Goal: Task Accomplishment & Management: Use online tool/utility

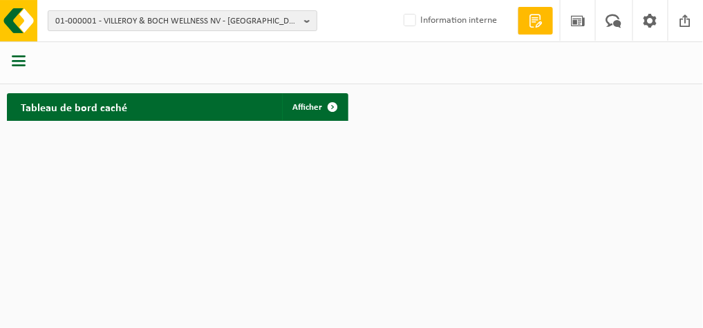
click at [308, 18] on b "button" at bounding box center [310, 20] width 12 height 19
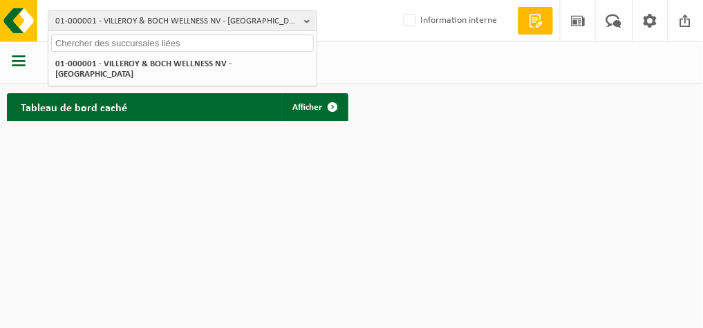
click at [225, 43] on input "text" at bounding box center [182, 43] width 263 height 17
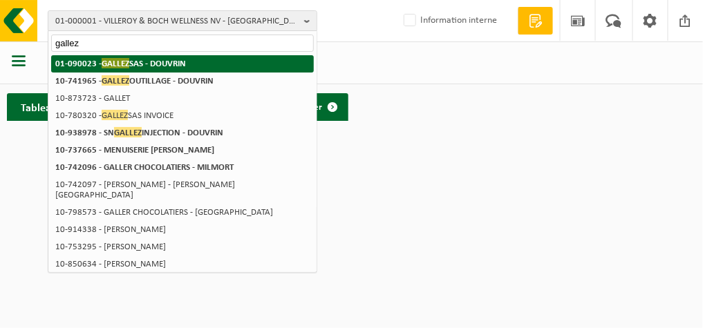
type input "gallez"
click at [198, 65] on li "01-090023 - GALLEZ SAS - DOUVRIN" at bounding box center [182, 63] width 263 height 17
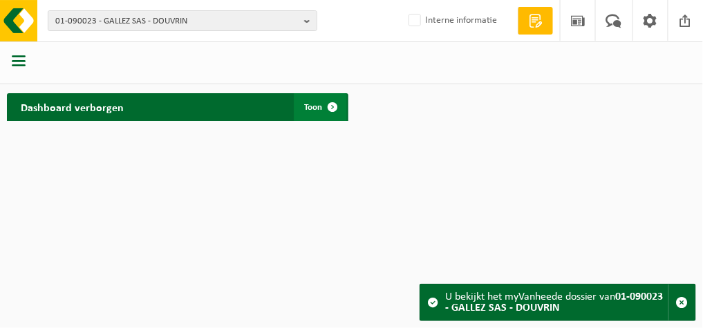
click at [304, 110] on link "Toon" at bounding box center [320, 107] width 53 height 28
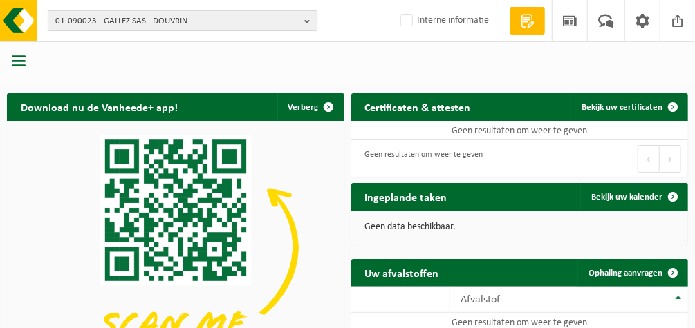
click at [304, 18] on b "button" at bounding box center [310, 20] width 12 height 19
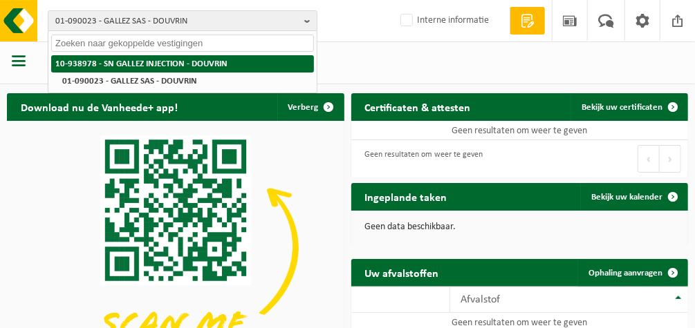
click at [202, 65] on strong "10-938978 - [PERSON_NAME] INJECTION - DOUVRIN" at bounding box center [141, 63] width 172 height 9
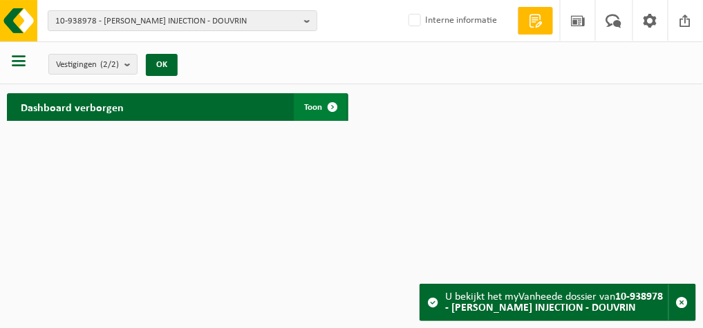
click at [309, 107] on span "Toon" at bounding box center [314, 107] width 18 height 9
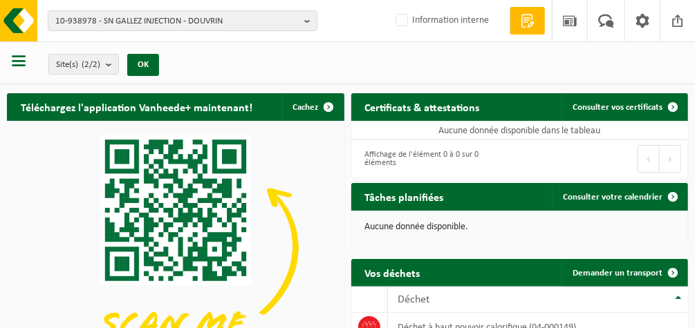
click at [22, 63] on span "button" at bounding box center [19, 61] width 14 height 14
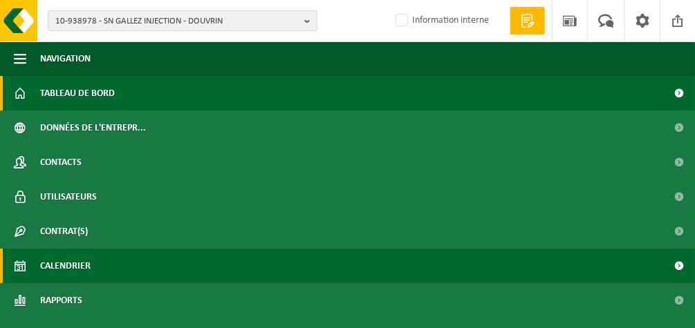
click at [62, 257] on span "Calendrier" at bounding box center [65, 266] width 50 height 35
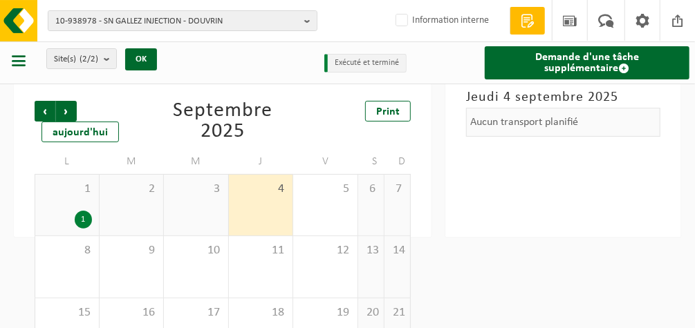
scroll to position [26, 0]
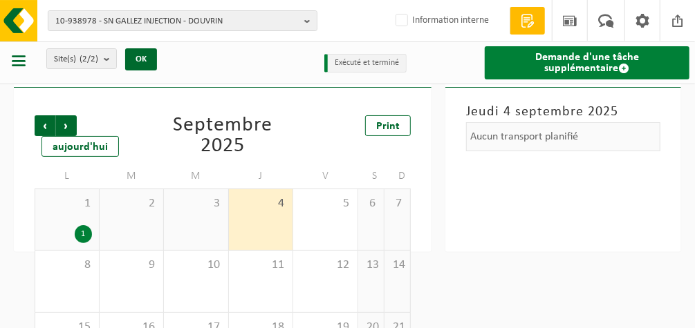
click at [561, 62] on link "Demande d'une tâche supplémentaire" at bounding box center [587, 62] width 205 height 33
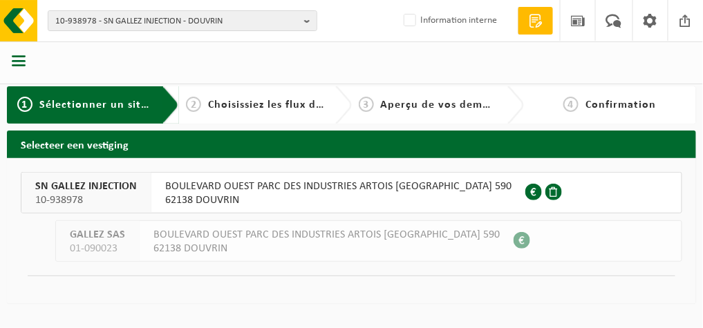
click at [113, 251] on span "01-090023" at bounding box center [97, 249] width 55 height 14
click at [12, 244] on div "SN GALLEZ INJECTION 10-938978 BOULEVARD OUEST PARC DES INDUSTRIES ARTOIS FLANDR…" at bounding box center [351, 231] width 689 height 146
click at [65, 183] on span "SN GALLEZ INJECTION" at bounding box center [86, 187] width 102 height 14
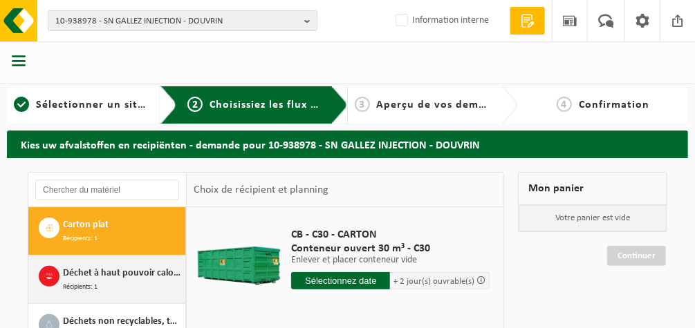
click at [117, 276] on span "Déchet à haut pouvoir calorifique" at bounding box center [122, 273] width 119 height 15
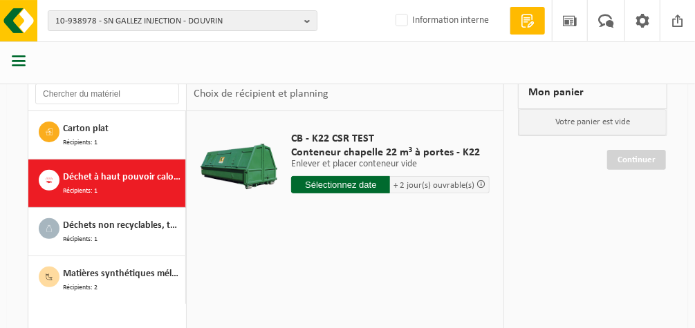
scroll to position [97, 0]
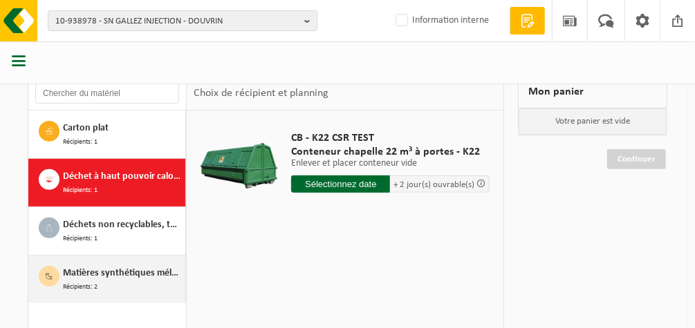
click at [114, 274] on span "Matières synthétiques mélangées (non-recyclable), PVC exclus" at bounding box center [122, 273] width 119 height 15
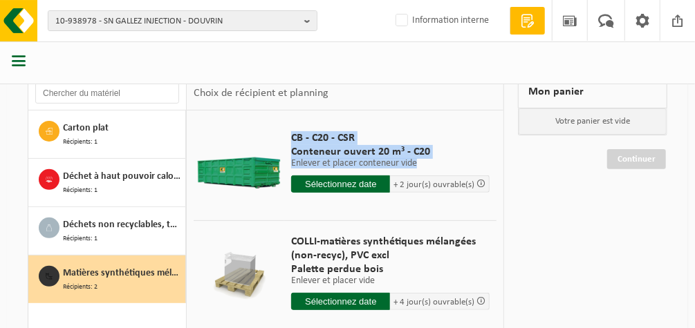
drag, startPoint x: 286, startPoint y: 140, endPoint x: 426, endPoint y: 158, distance: 141.6
click at [426, 158] on div "CB - C20 - CSR Conteneur ouvert 20 m³ - C20 Enlever et placer conteneur vide En…" at bounding box center [390, 166] width 212 height 96
click at [426, 159] on p "Enlever et placer conteneur vide" at bounding box center [390, 164] width 198 height 10
